Goal: Task Accomplishment & Management: Use online tool/utility

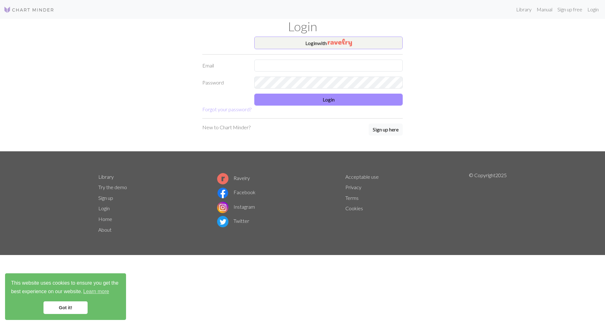
click at [173, 297] on div "Library Manual Sign up free Login Login Login with Email Password Login Forgot …" at bounding box center [302, 162] width 605 height 325
click at [287, 65] on input "text" at bounding box center [328, 66] width 148 height 12
type input "[EMAIL_ADDRESS][DOMAIN_NAME]"
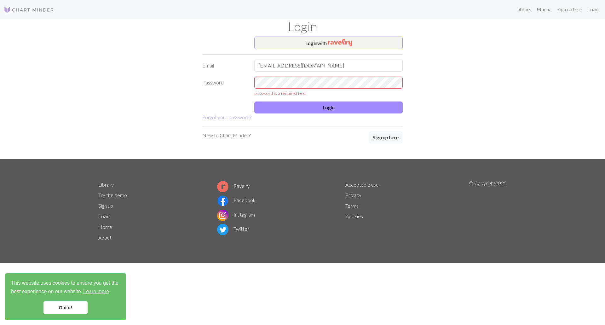
click at [572, 51] on div "Library Manual Sign up free Login Login Login with Email [EMAIL_ADDRESS][DOMAIN…" at bounding box center [302, 162] width 605 height 325
drag, startPoint x: 515, startPoint y: 12, endPoint x: 480, endPoint y: 25, distance: 37.2
click at [515, 12] on link "Library" at bounding box center [524, 9] width 20 height 13
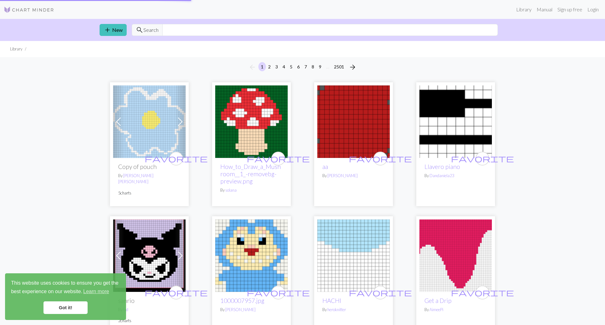
click at [330, 97] on img at bounding box center [353, 121] width 73 height 73
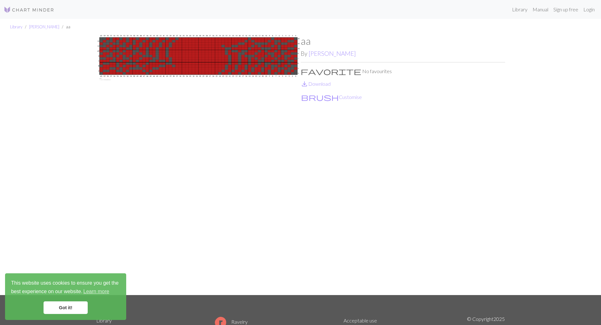
click at [111, 80] on img at bounding box center [198, 165] width 204 height 260
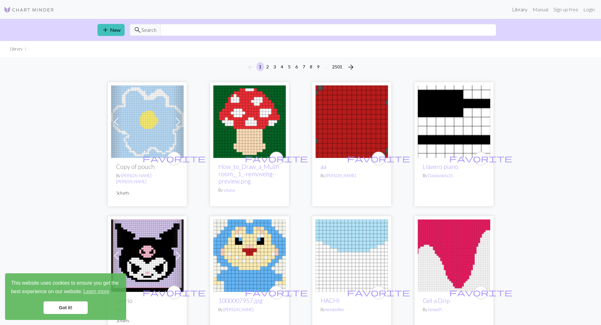
click at [515, 9] on link "Library" at bounding box center [519, 9] width 20 height 13
click at [590, 10] on link "Login" at bounding box center [588, 9] width 16 height 13
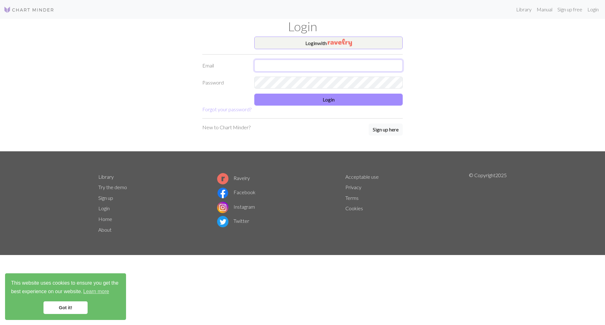
type input "[EMAIL_ADDRESS][DOMAIN_NAME]"
click at [290, 64] on input "[EMAIL_ADDRESS][DOMAIN_NAME]" at bounding box center [328, 66] width 148 height 12
click at [259, 105] on button "Login" at bounding box center [328, 100] width 148 height 12
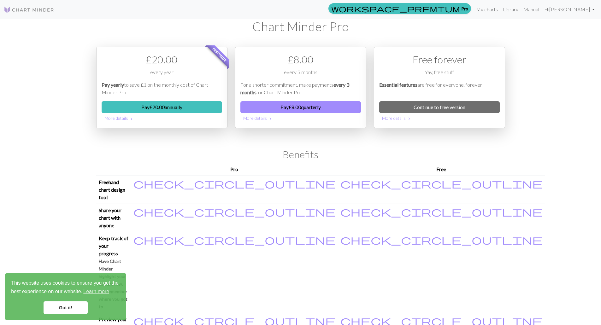
click at [27, 13] on img at bounding box center [29, 10] width 50 height 8
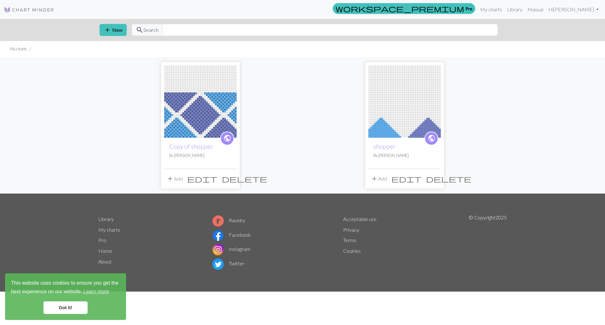
click at [195, 91] on img at bounding box center [200, 101] width 73 height 73
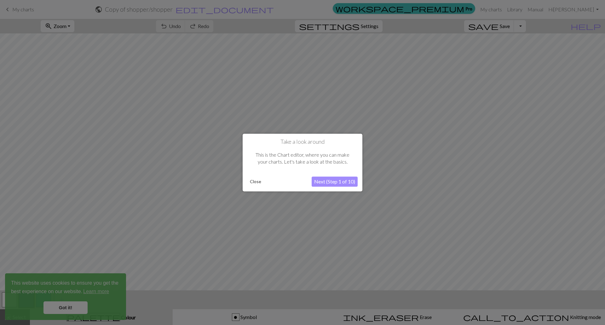
click at [340, 183] on button "Next (Step 1 of 10)" at bounding box center [335, 182] width 46 height 10
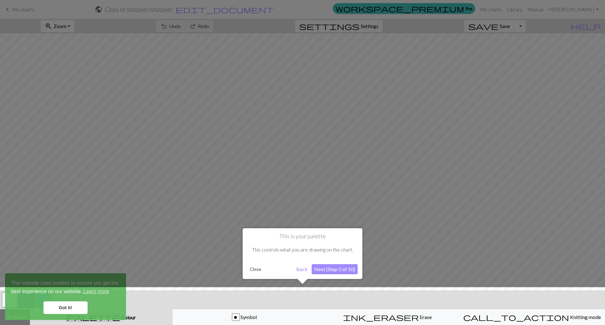
click at [259, 273] on button "Close" at bounding box center [255, 269] width 16 height 9
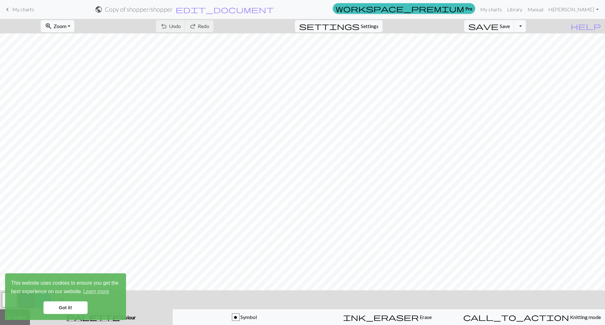
drag, startPoint x: 67, startPoint y: 311, endPoint x: 131, endPoint y: 304, distance: 64.8
click at [67, 311] on link "Got it!" at bounding box center [66, 307] width 44 height 13
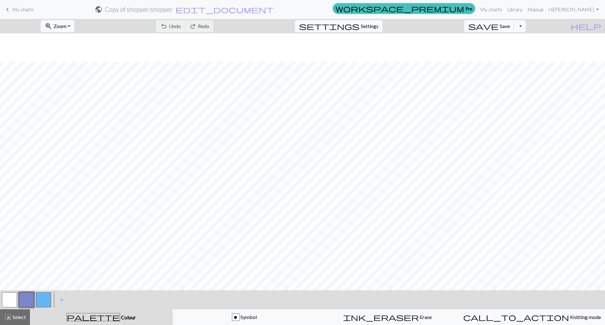
scroll to position [28, 0]
click at [569, 316] on span "Knitting mode" at bounding box center [585, 317] width 32 height 6
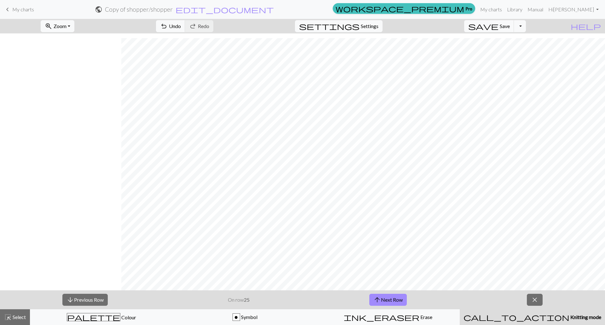
scroll to position [28, 121]
